Goal: Information Seeking & Learning: Understand process/instructions

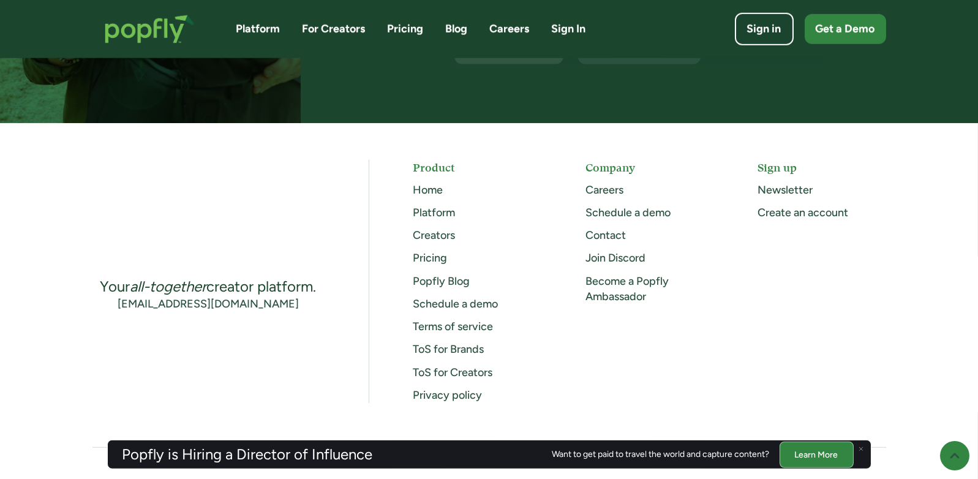
scroll to position [3184, 0]
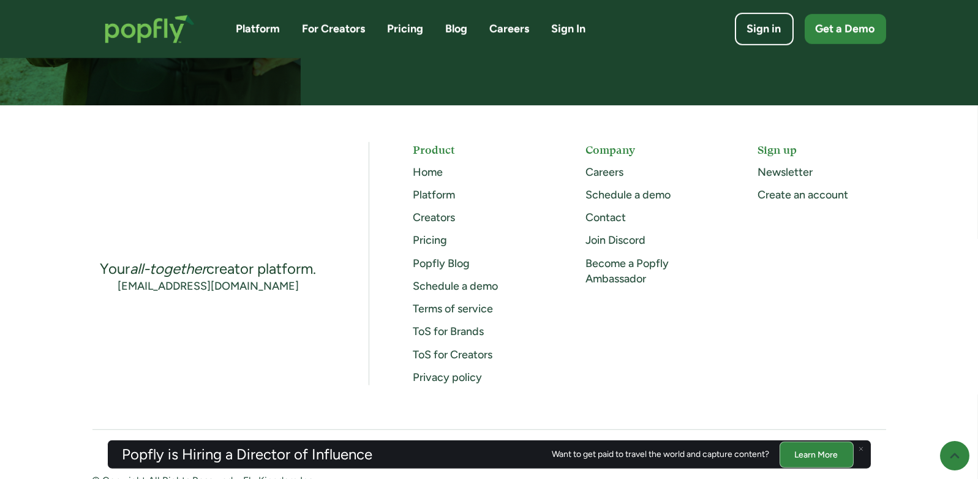
click at [456, 309] on link "Terms of service" at bounding box center [453, 308] width 80 height 13
click at [420, 330] on link "ToS for Brands" at bounding box center [448, 331] width 71 height 13
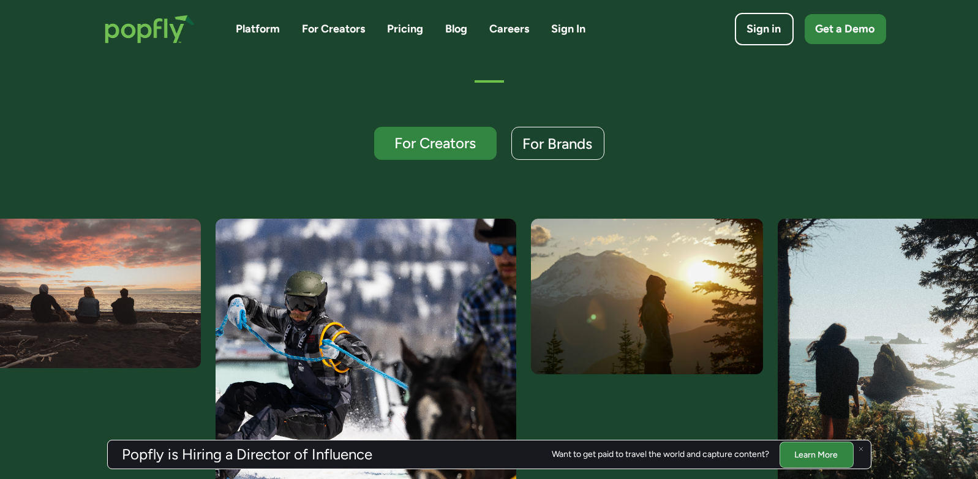
scroll to position [122, 0]
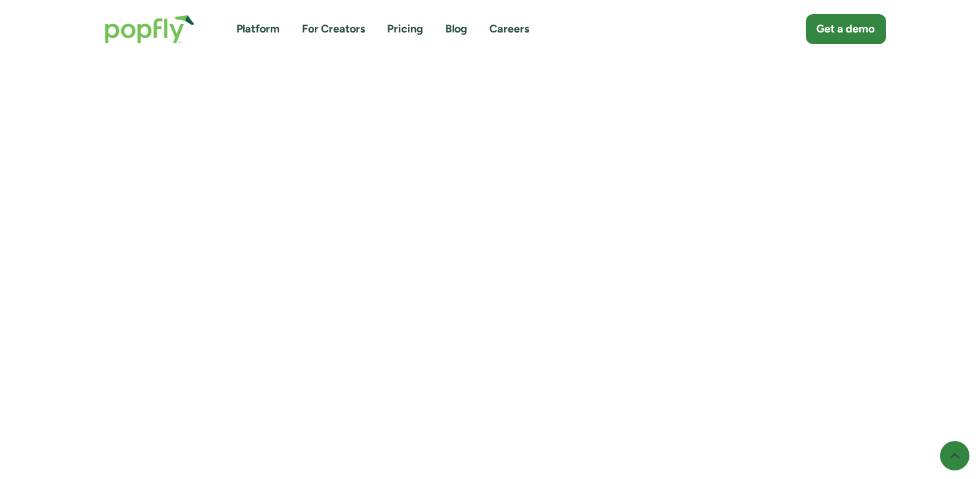
scroll to position [244, 0]
